Goal: Information Seeking & Learning: Learn about a topic

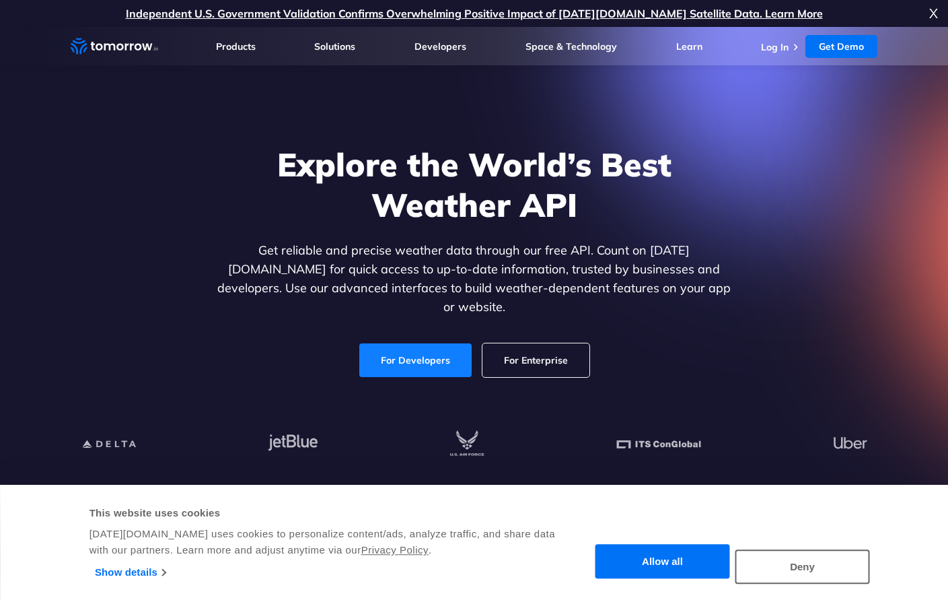
click at [398, 343] on link "For Developers" at bounding box center [415, 360] width 112 height 34
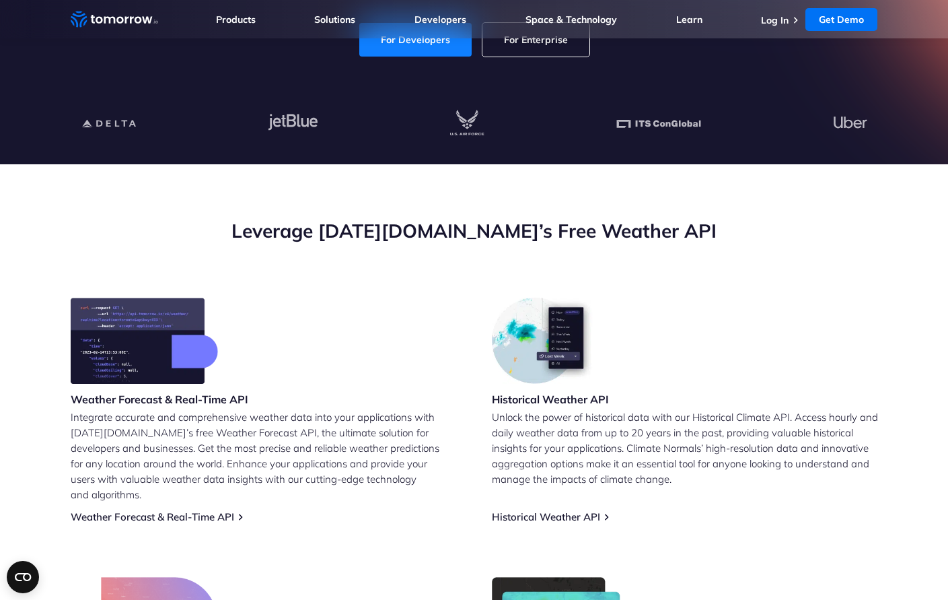
scroll to position [337, 0]
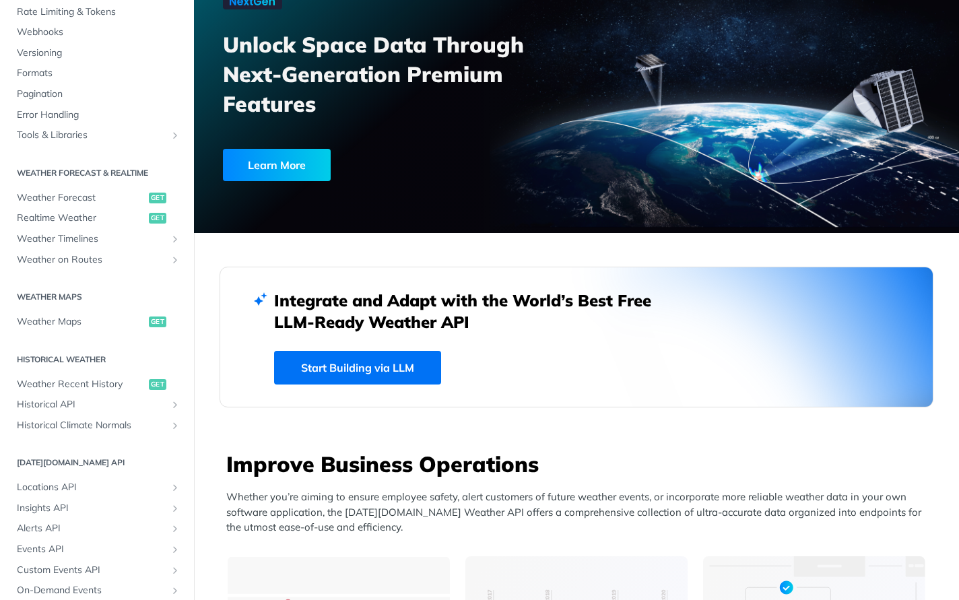
scroll to position [135, 0]
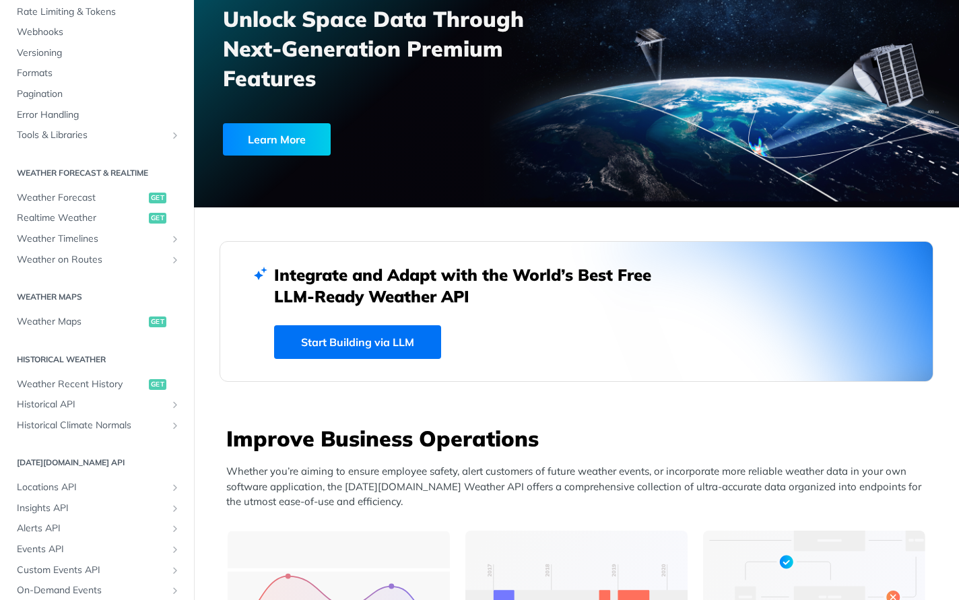
click at [384, 351] on link "Start Building via LLM" at bounding box center [357, 342] width 167 height 34
